Goal: Download file/media

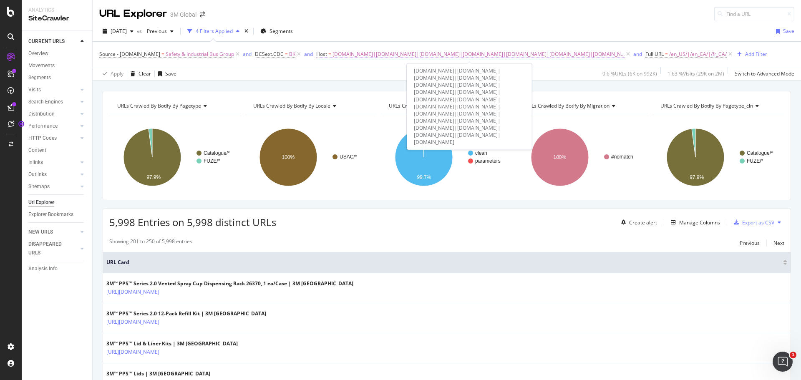
click at [495, 54] on span "[DOMAIN_NAME]|[DOMAIN_NAME]|[DOMAIN_NAME]|[DOMAIN_NAME]|[DOMAIN_NAME]|[DOMAIN_N…" at bounding box center [479, 54] width 292 height 12
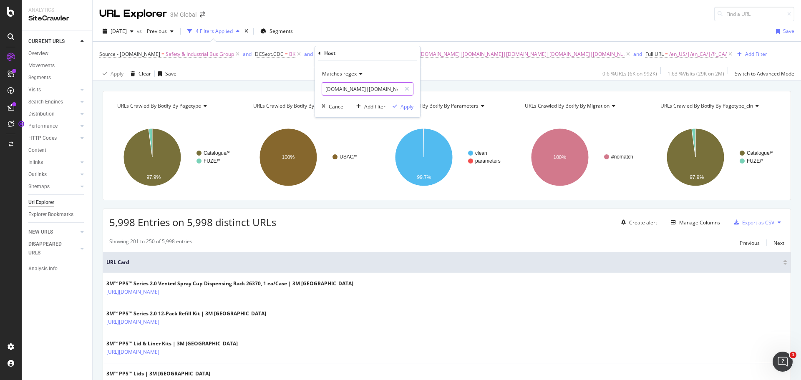
click at [371, 90] on input "www.3m.com|www.3mcanada.ca|www.3m.com.mx|www.3m.com.ar|www.3m.com.bo|www.3mchil…" at bounding box center [361, 88] width 79 height 13
click at [379, 90] on input "www.3m.com|www.3mcanada.ca|www.3m.com.mx|www.3m.com.ar|www.3m.com.bo|www.3mchil…" at bounding box center [361, 88] width 79 height 13
type input "www.3m.com|www.3mcanada.ca"
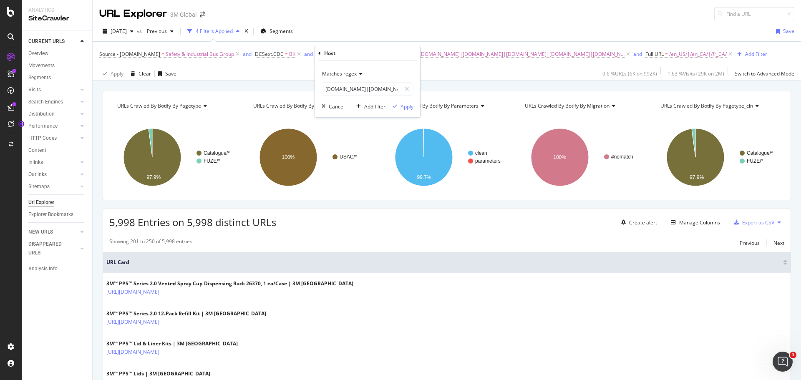
click at [408, 108] on div "Apply" at bounding box center [407, 106] width 13 height 7
click at [756, 223] on div "Export as CSV" at bounding box center [758, 222] width 32 height 7
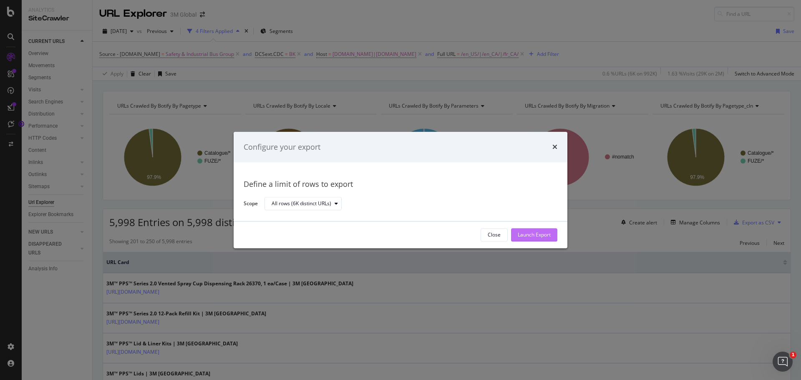
click at [528, 232] on div "Launch Export" at bounding box center [534, 235] width 33 height 7
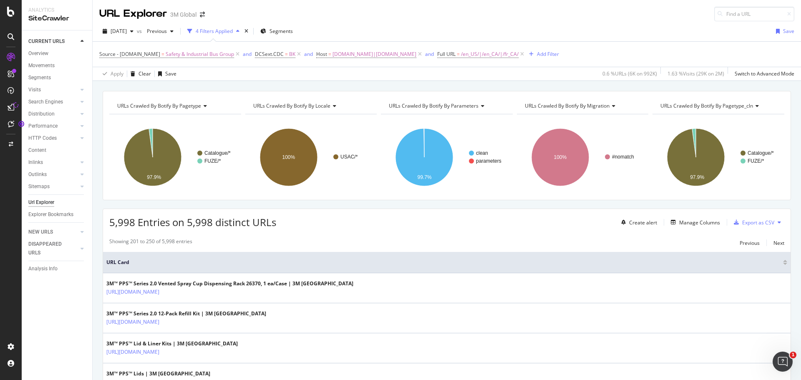
click at [557, 8] on div "URL Explorer 3M Global" at bounding box center [447, 10] width 709 height 21
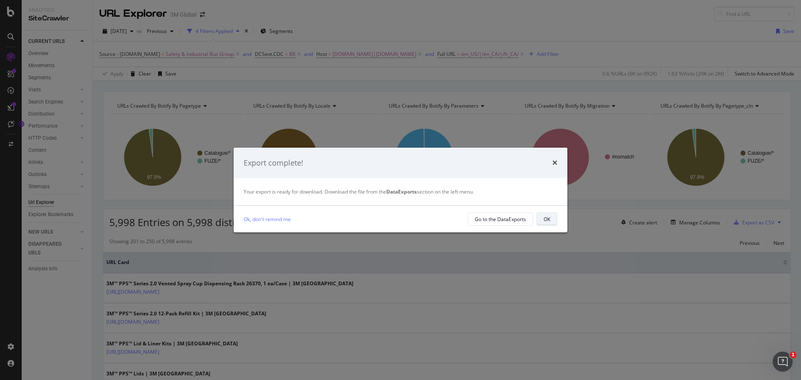
click at [541, 217] on button "OK" at bounding box center [547, 218] width 21 height 13
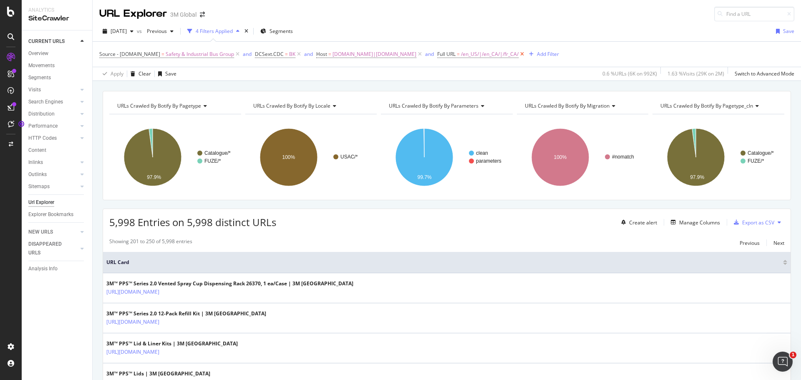
click at [519, 53] on icon at bounding box center [522, 54] width 7 height 8
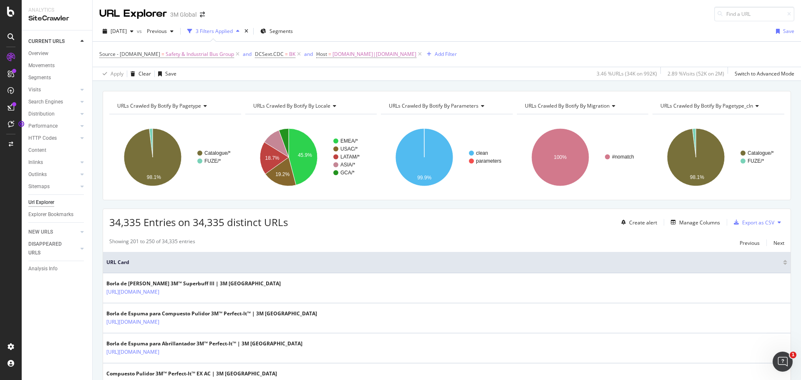
click at [495, 25] on div "2025 Sep. 7th vs Previous 3 Filters Applied Segments Save" at bounding box center [447, 33] width 709 height 17
click at [376, 56] on span "www.3m.com|www.3mcanada.ca" at bounding box center [375, 54] width 84 height 12
click at [374, 86] on input "www.3m.com|www.3mcanada.ca" at bounding box center [361, 88] width 79 height 13
paste input "www.3m.com.mx|www.3m.com.ar|www.3m.com.bo|www.3mchile.cl|www.3m.com.co|www.3m.c…"
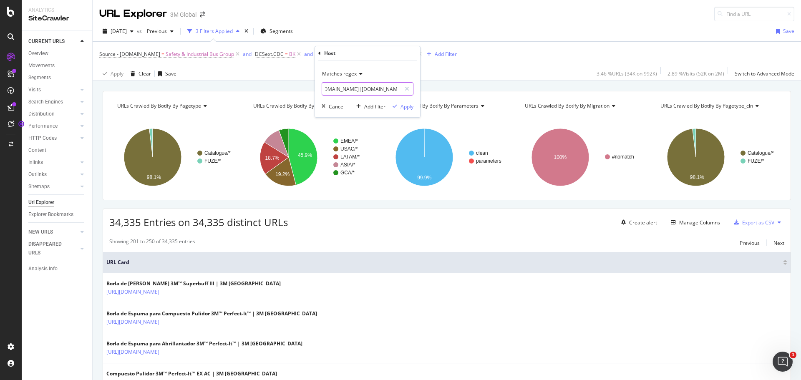
type input "www.3m.com.mx|www.3m.com.ar|www.3m.com.bo|www.3mchile.cl|www.3m.com.co|www.3m.c…"
click at [406, 108] on div "Apply" at bounding box center [407, 106] width 13 height 7
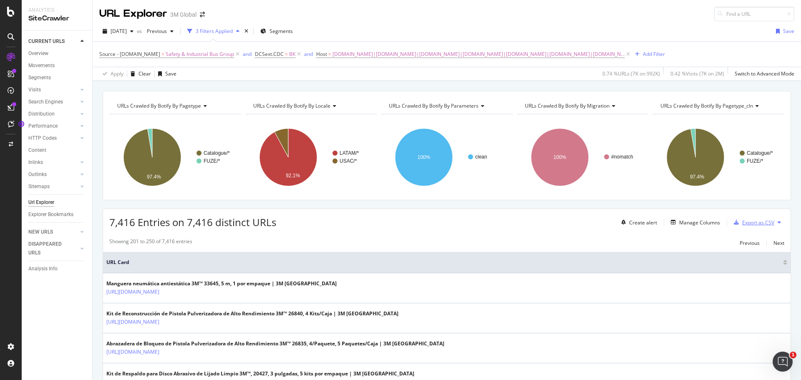
click at [746, 224] on div "Export as CSV" at bounding box center [758, 222] width 32 height 7
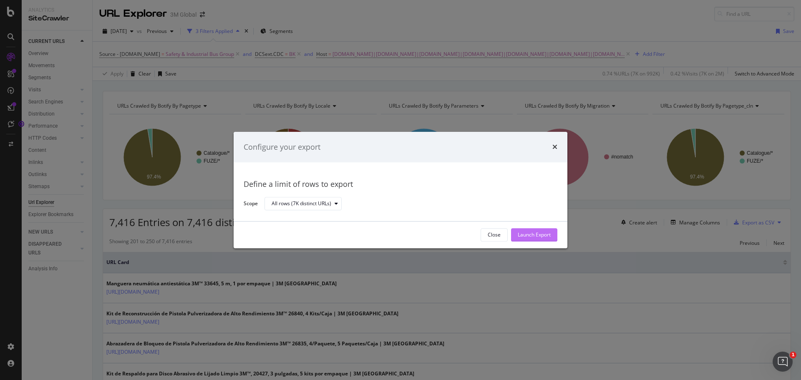
click at [525, 239] on div "Launch Export" at bounding box center [534, 235] width 33 height 13
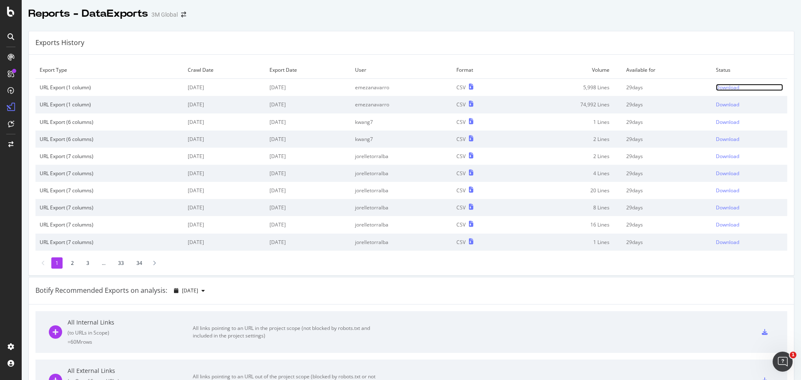
click at [721, 88] on div "Download" at bounding box center [727, 87] width 23 height 7
click at [721, 86] on div "Download" at bounding box center [727, 87] width 23 height 7
